Goal: Task Accomplishment & Management: Manage account settings

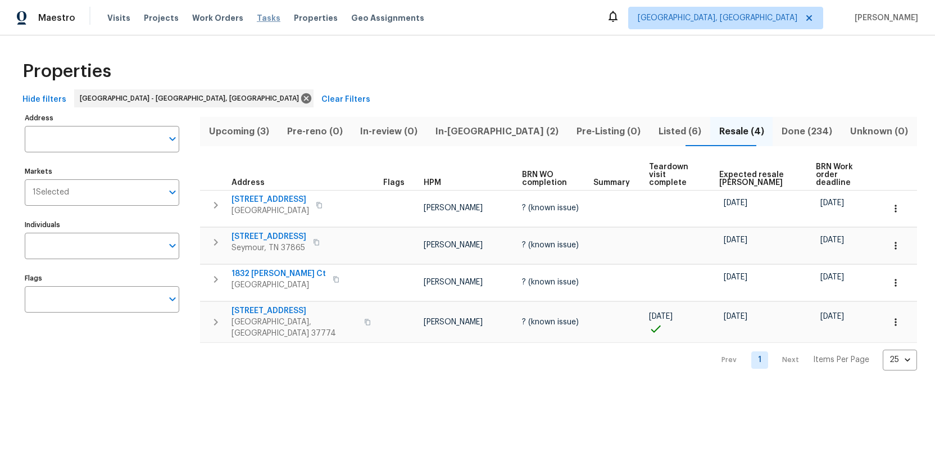
click at [259, 17] on span "Tasks" at bounding box center [269, 18] width 24 height 8
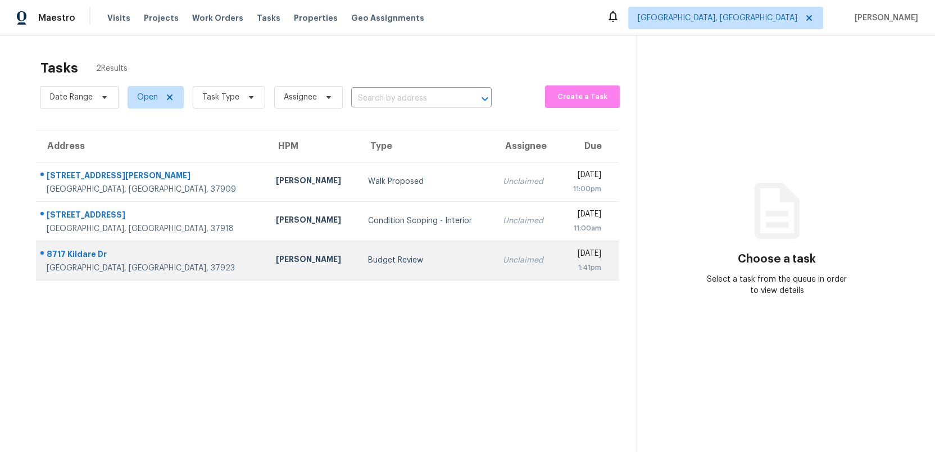
click at [386, 266] on td "Budget Review" at bounding box center [426, 259] width 135 height 39
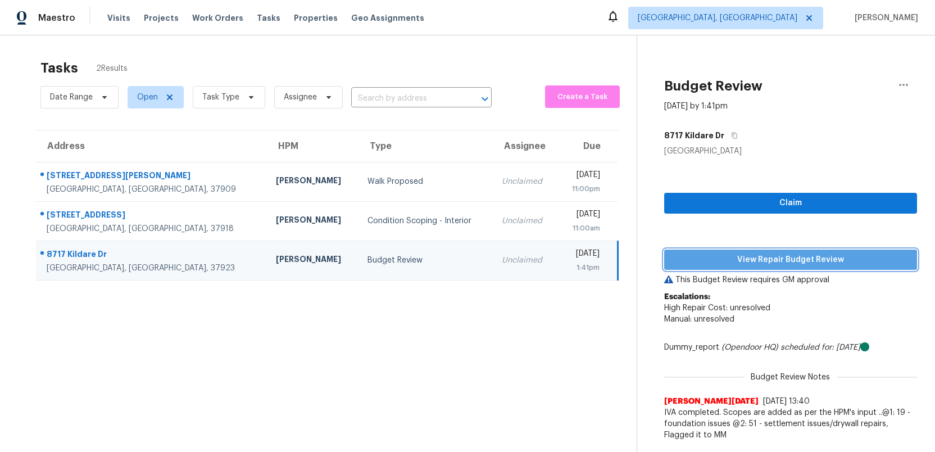
click at [752, 257] on span "View Repair Budget Review" at bounding box center [790, 260] width 235 height 14
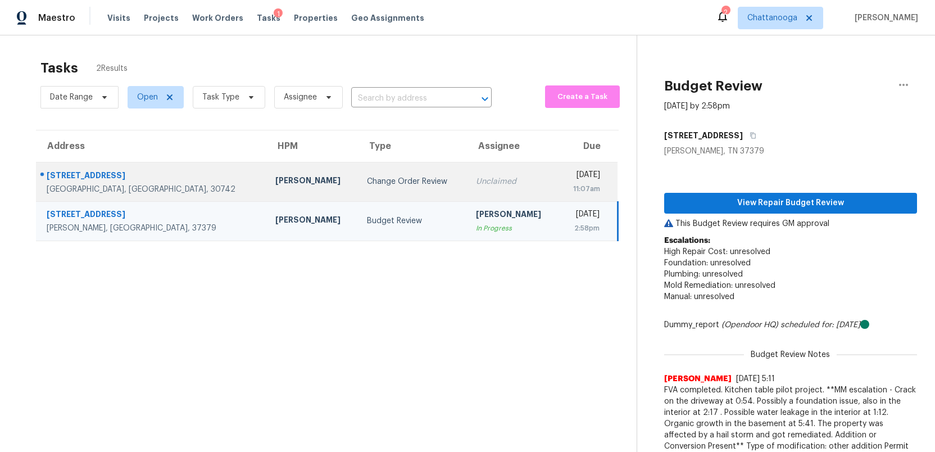
scroll to position [35, 0]
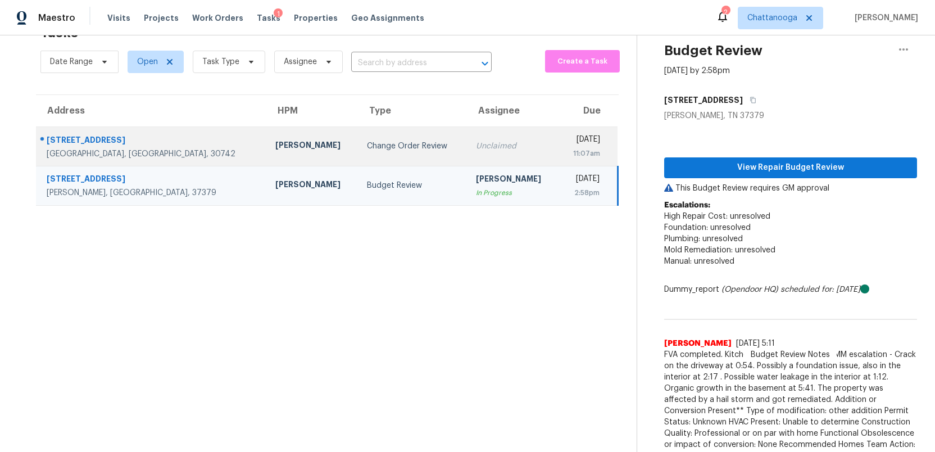
click at [476, 142] on div "Unclaimed" at bounding box center [513, 145] width 74 height 11
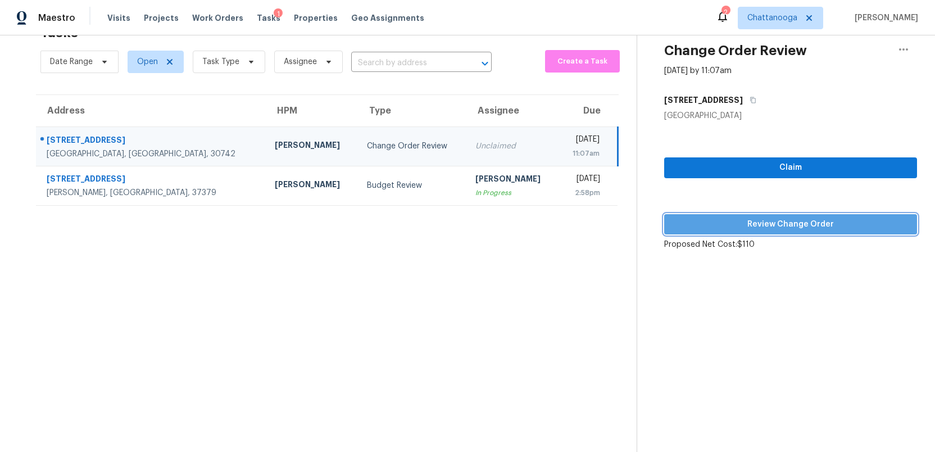
click at [795, 230] on span "Review Change Order" at bounding box center [790, 224] width 235 height 14
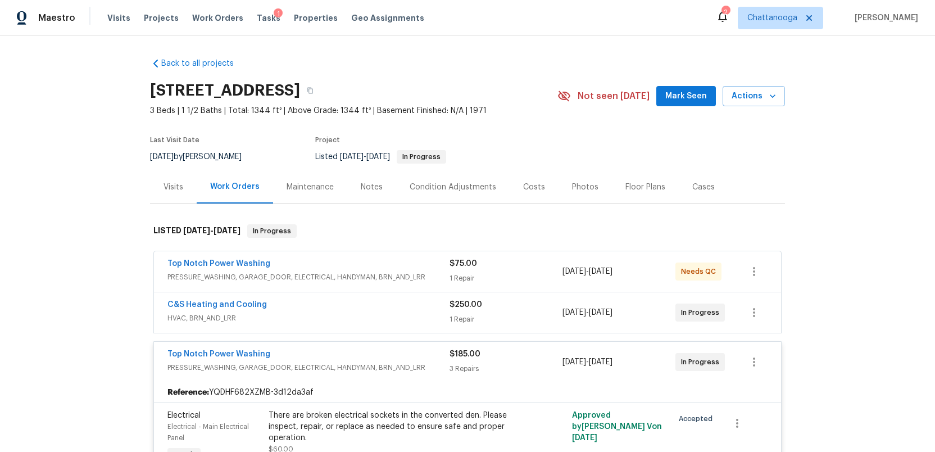
click at [538, 266] on div "$75.00" at bounding box center [505, 263] width 113 height 11
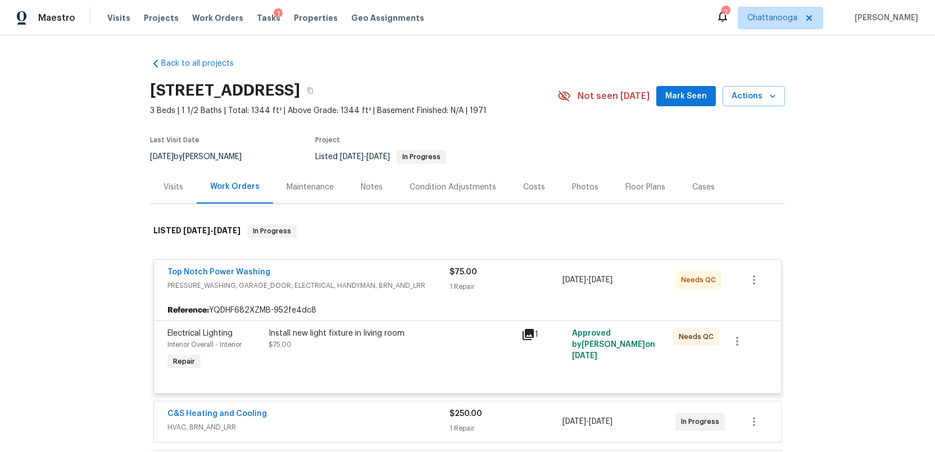
click at [531, 276] on div "$75.00" at bounding box center [505, 271] width 113 height 11
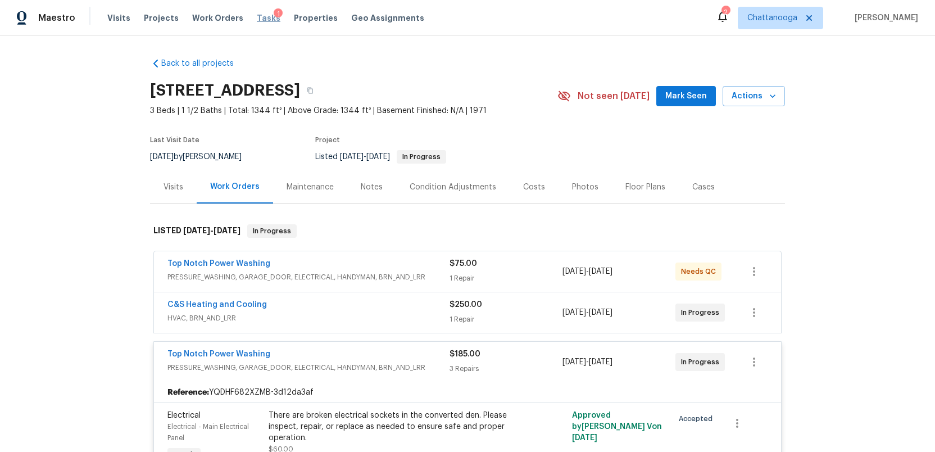
click at [258, 14] on span "Tasks" at bounding box center [269, 18] width 24 height 8
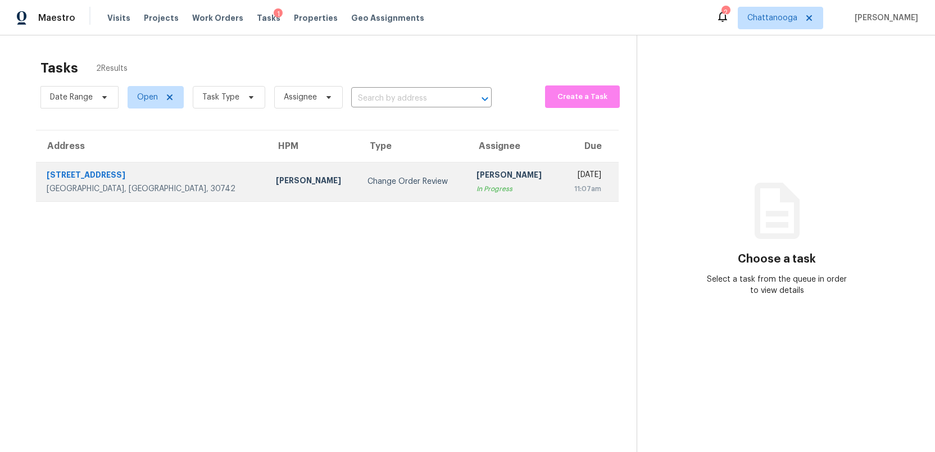
click at [476, 185] on div "In Progress" at bounding box center [513, 188] width 74 height 11
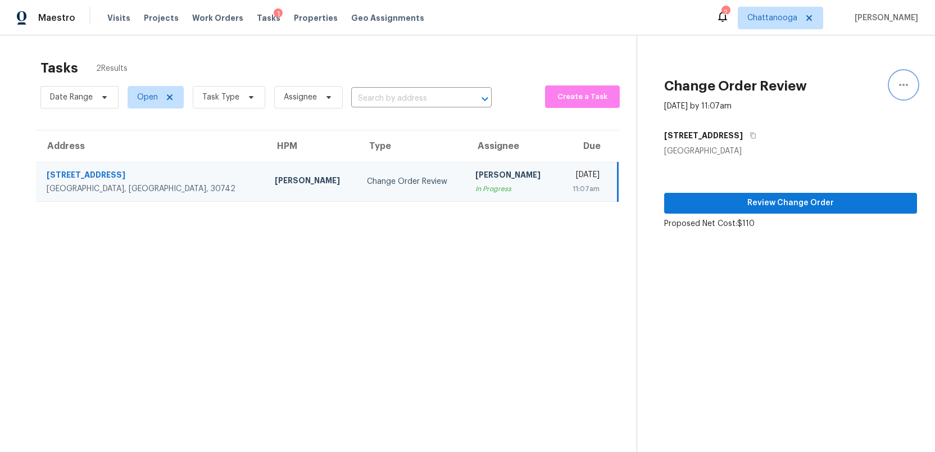
click at [911, 81] on button "button" at bounding box center [903, 84] width 27 height 27
click at [841, 87] on div "Unclaim this task" at bounding box center [839, 86] width 88 height 11
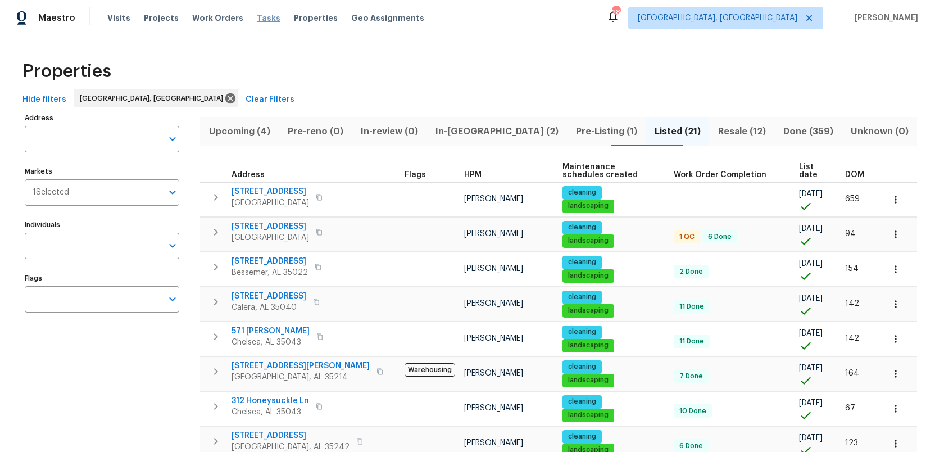
click at [257, 18] on span "Tasks" at bounding box center [269, 18] width 24 height 8
